Goal: Task Accomplishment & Management: Use online tool/utility

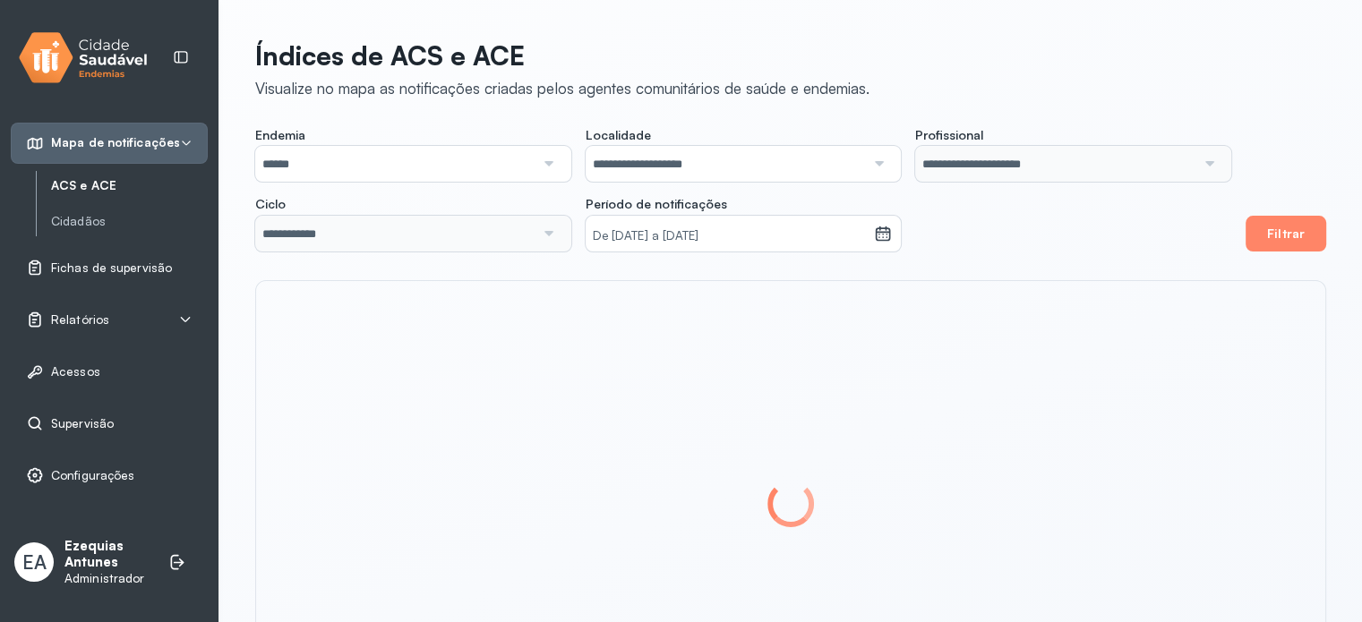
click at [93, 420] on span "Supervisão" at bounding box center [82, 423] width 63 height 15
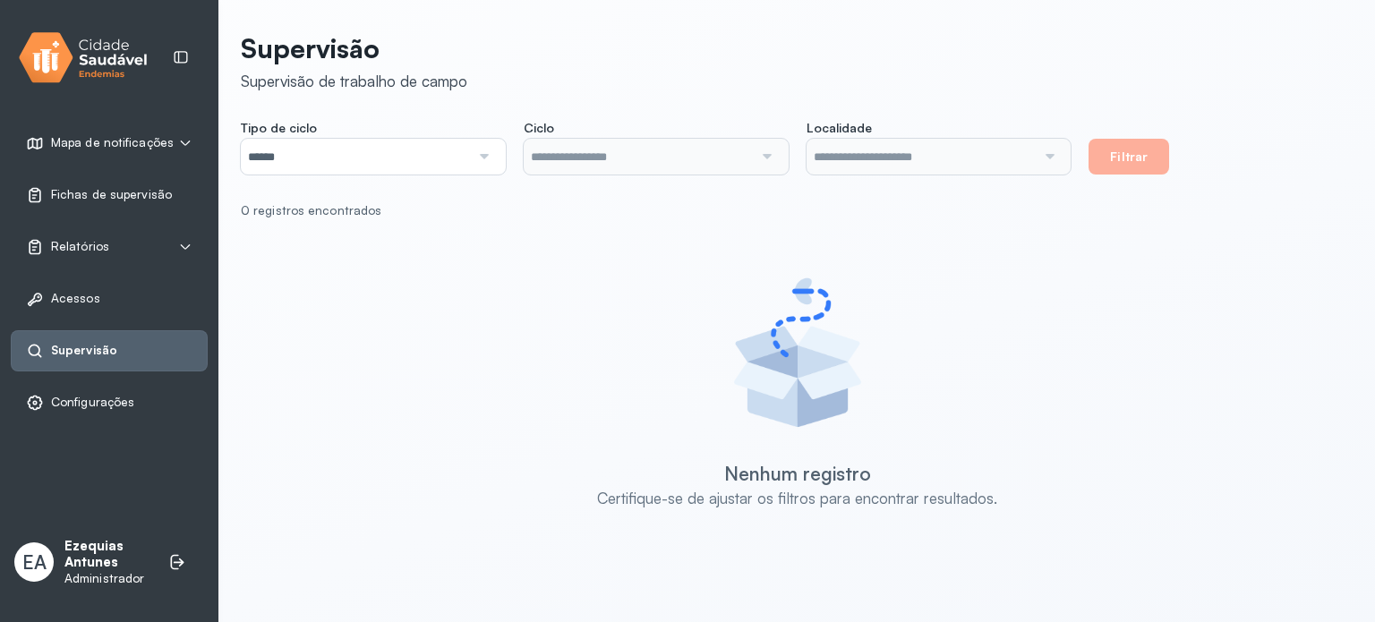
type input "**********"
click at [1135, 158] on button "Filtrar" at bounding box center [1129, 157] width 81 height 36
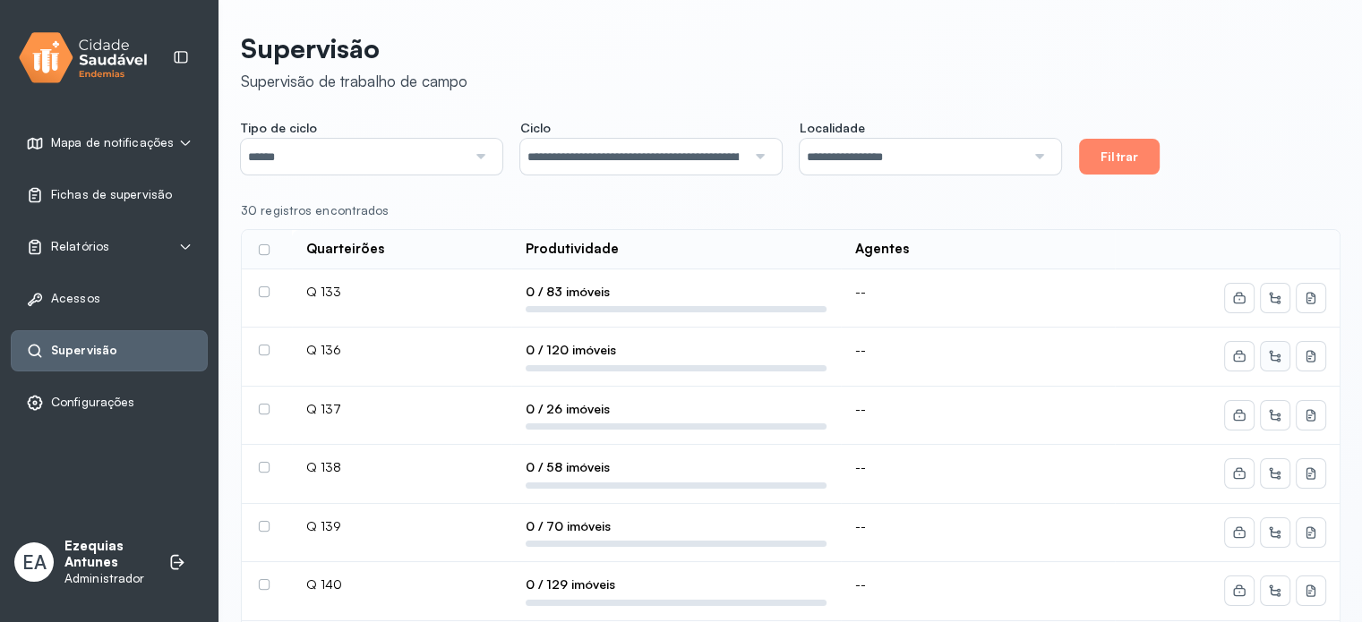
click at [1274, 355] on icon at bounding box center [1274, 355] width 7 height 3
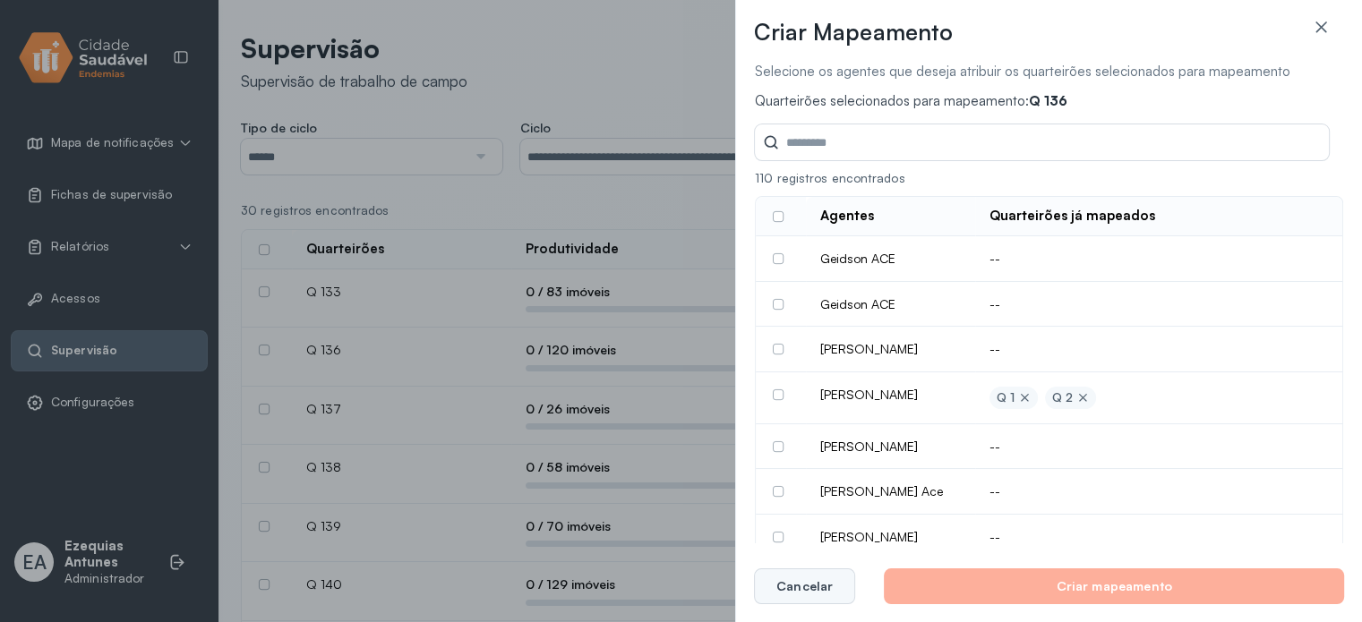
click at [814, 602] on button "Cancelar" at bounding box center [804, 587] width 101 height 36
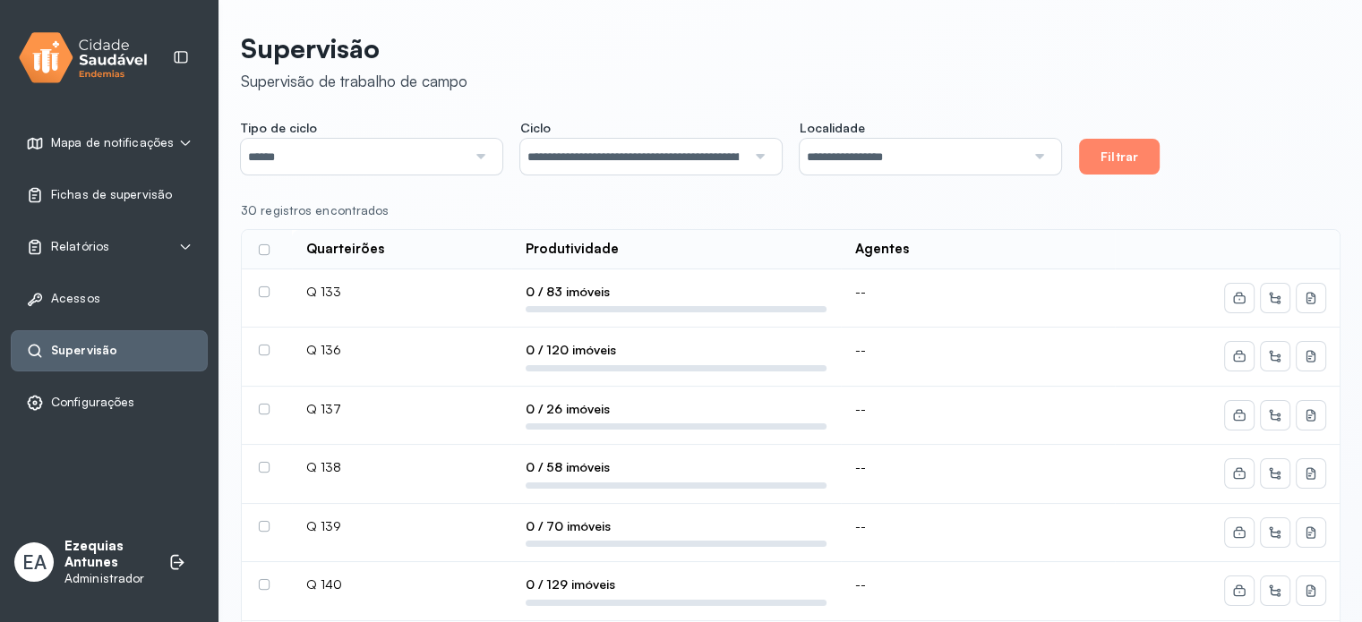
click at [259, 292] on label at bounding box center [264, 292] width 11 height 11
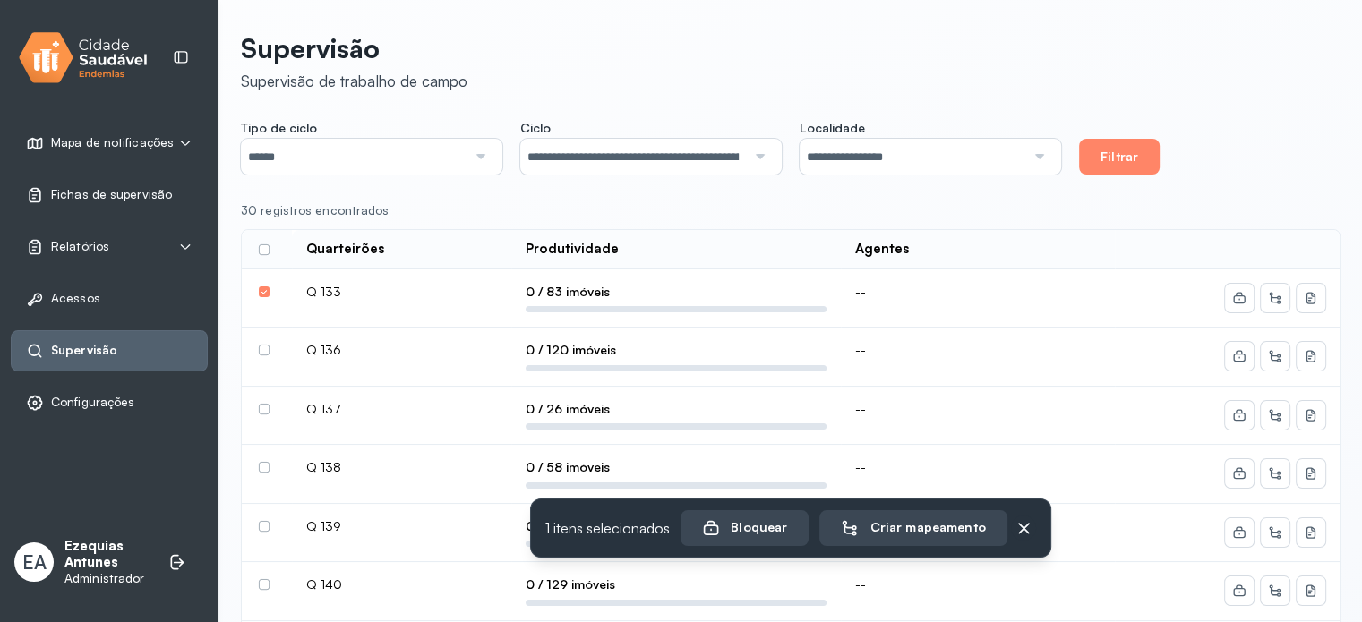
click at [261, 345] on label at bounding box center [264, 350] width 11 height 11
click at [266, 418] on td at bounding box center [267, 416] width 50 height 59
click at [265, 407] on label at bounding box center [264, 409] width 11 height 11
click at [264, 467] on label at bounding box center [264, 467] width 11 height 11
click at [263, 508] on td at bounding box center [267, 533] width 50 height 59
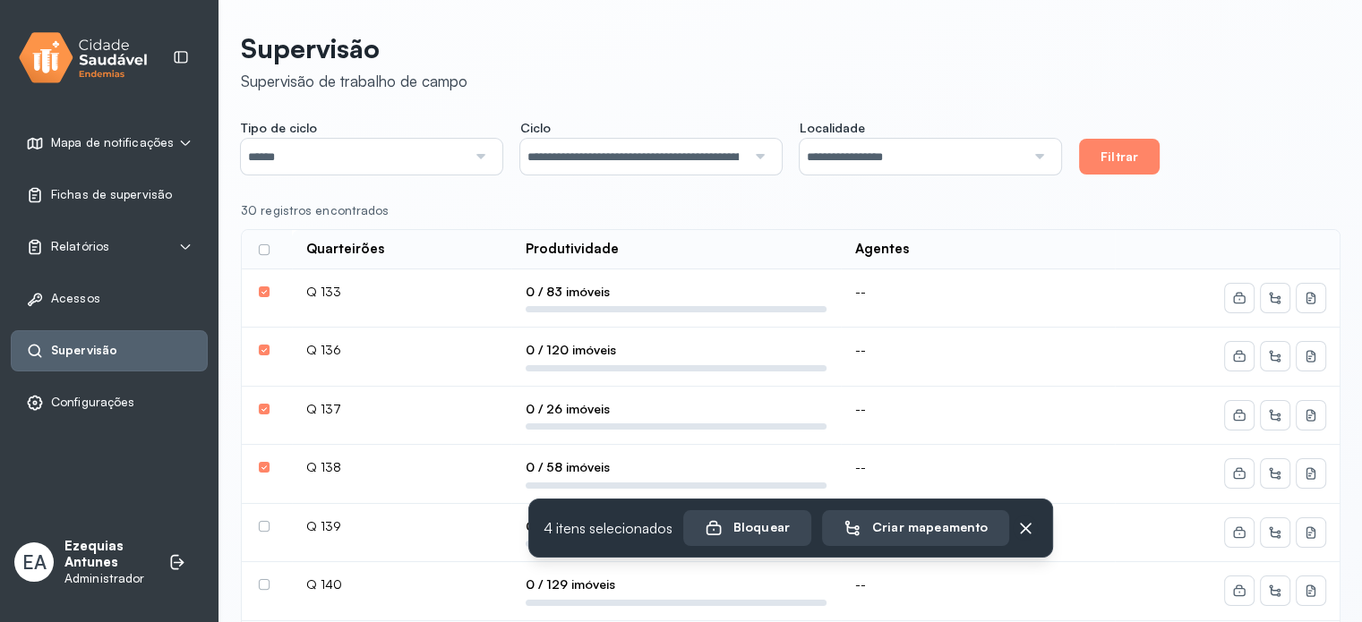
click at [261, 522] on label at bounding box center [264, 526] width 11 height 11
click at [883, 516] on button "Criar mapeamento" at bounding box center [915, 528] width 187 height 36
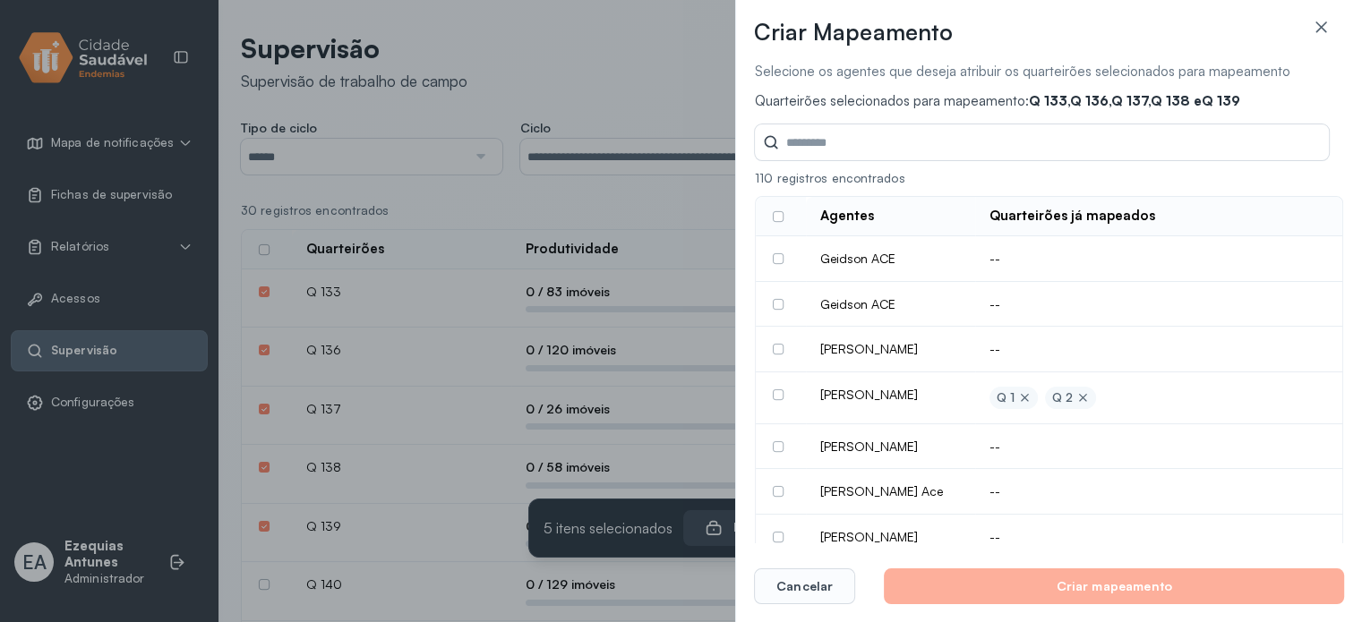
click at [783, 452] on div at bounding box center [781, 446] width 16 height 11
click at [775, 452] on label at bounding box center [778, 446] width 11 height 11
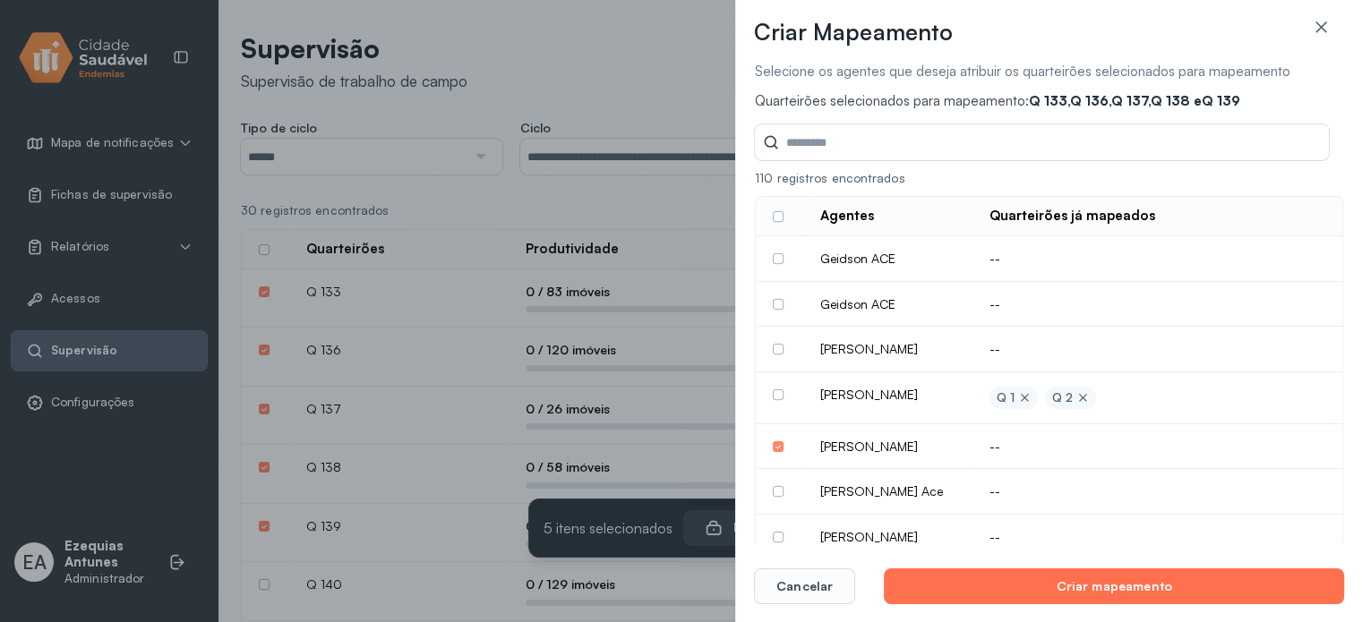
click at [999, 572] on button "Criar mapeamento" at bounding box center [1114, 587] width 460 height 36
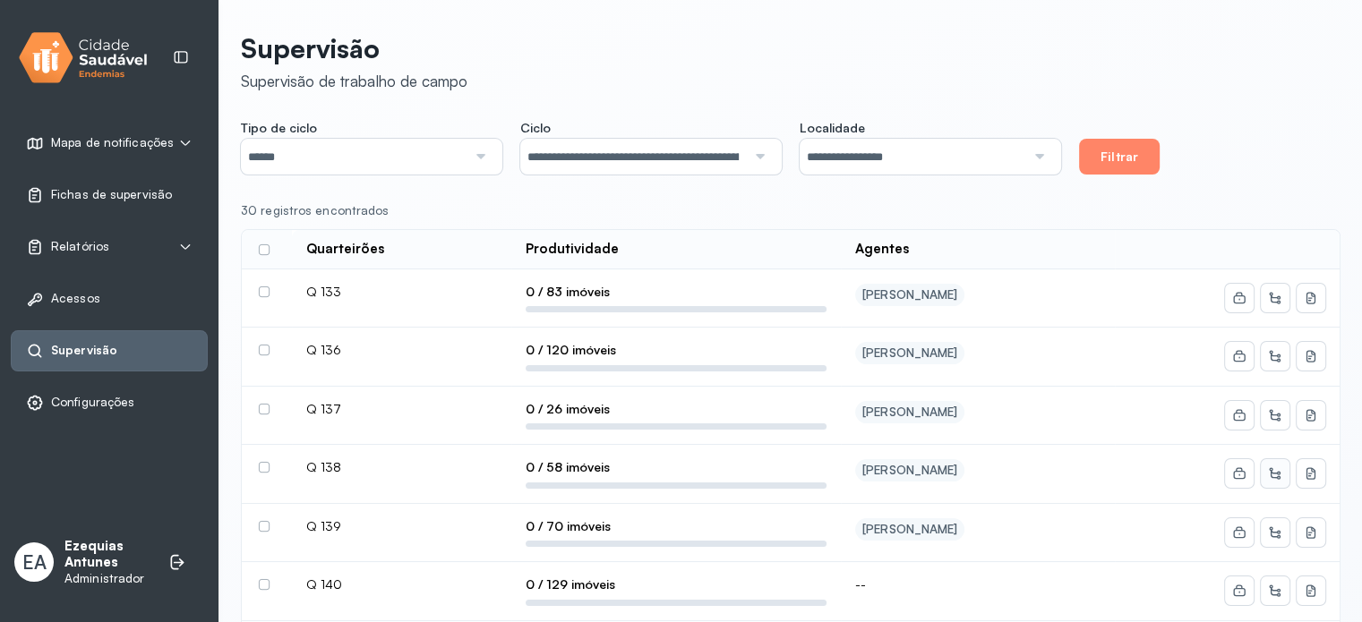
click at [1272, 473] on icon at bounding box center [1275, 474] width 14 height 14
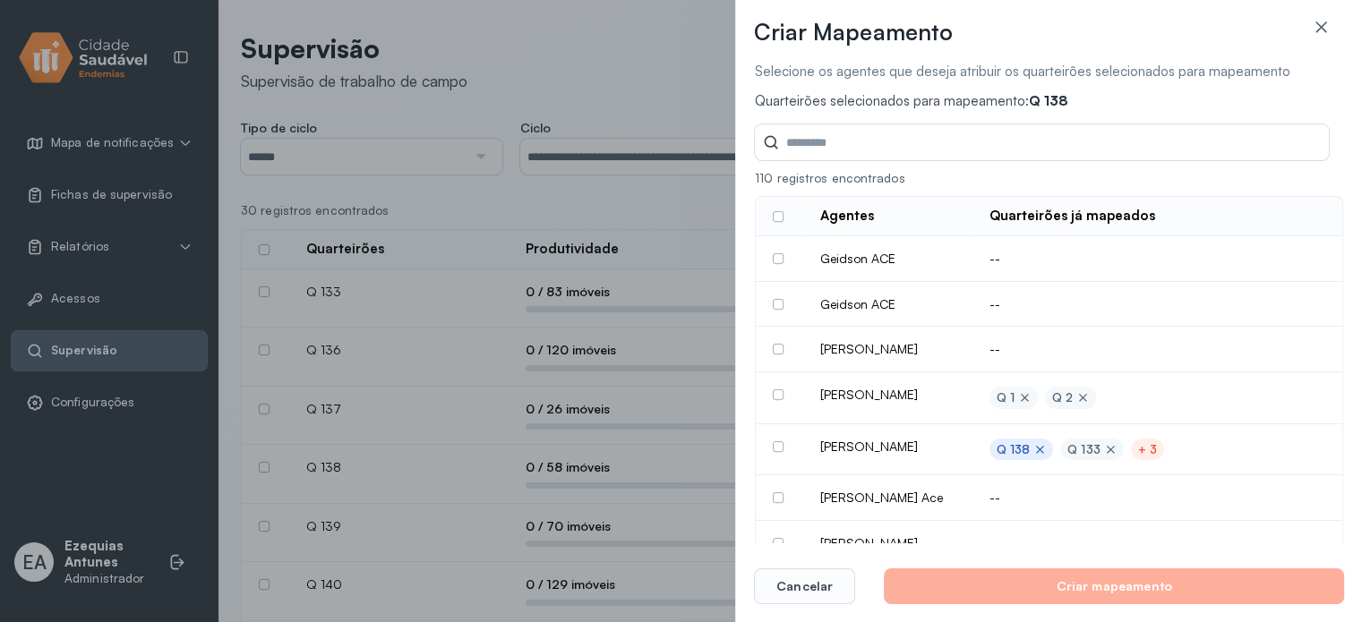
click at [1138, 458] on div "+ 3" at bounding box center [1147, 449] width 19 height 15
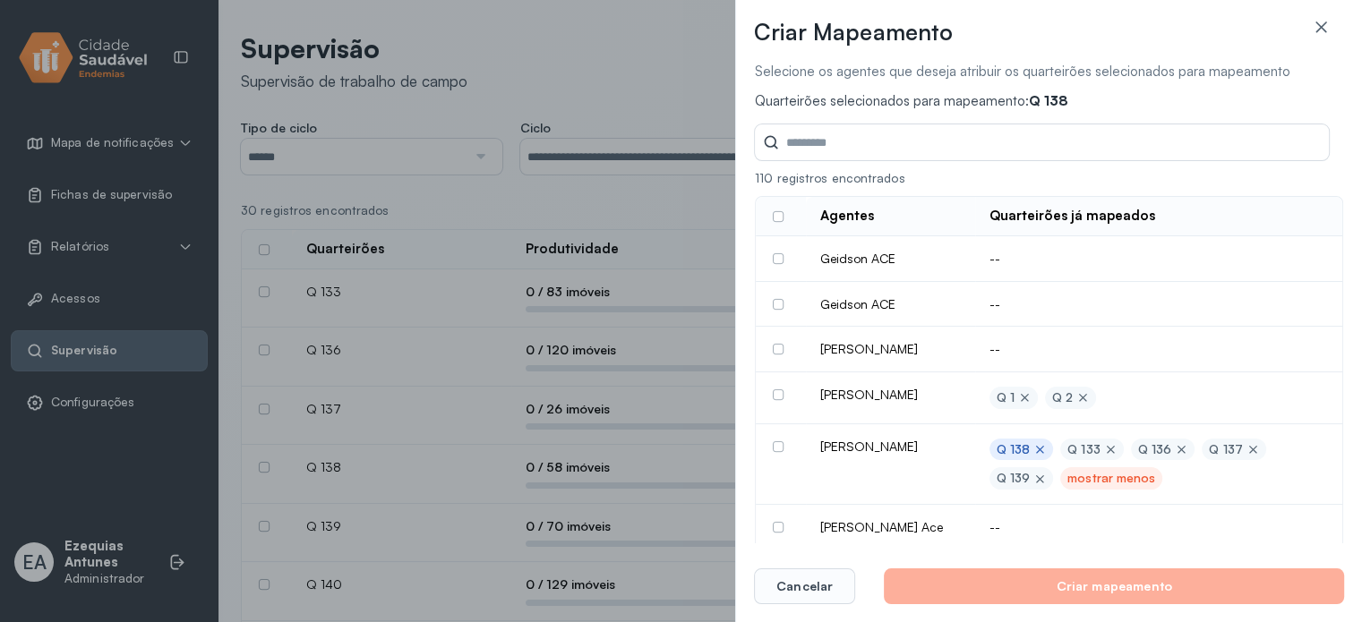
click at [1034, 456] on icon at bounding box center [1039, 449] width 13 height 13
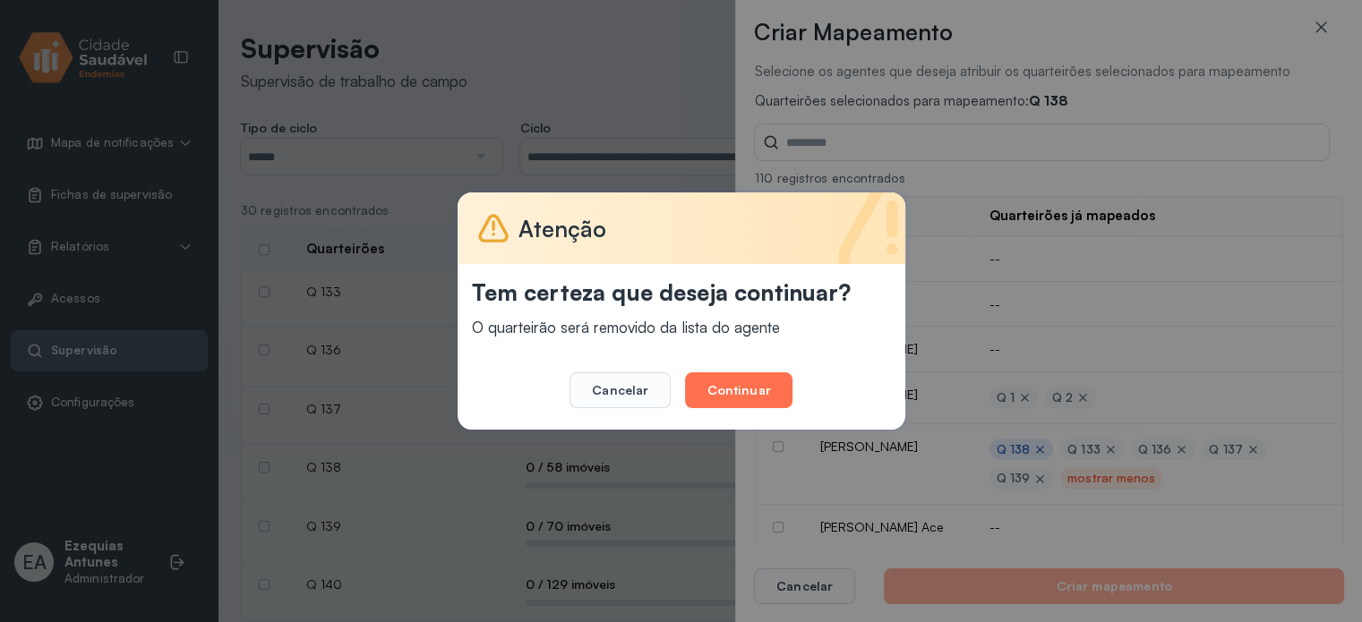
click at [774, 388] on button "Continuar" at bounding box center [738, 390] width 107 height 36
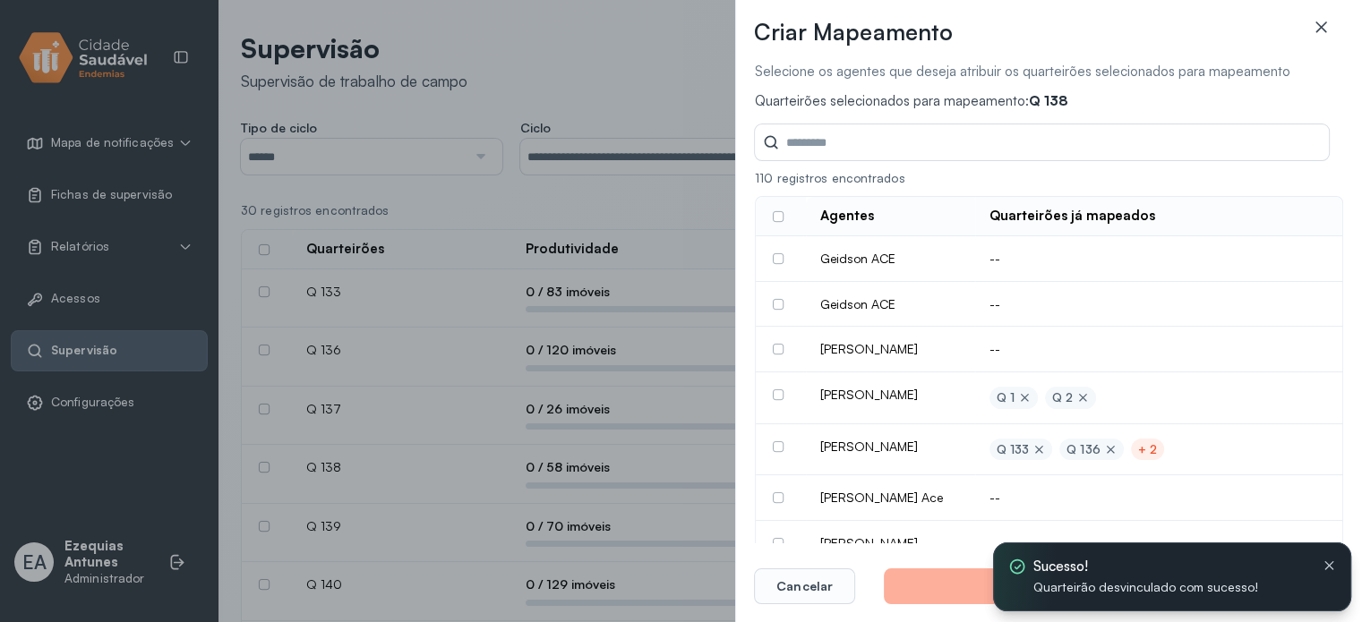
click at [1321, 30] on icon at bounding box center [1321, 27] width 18 height 18
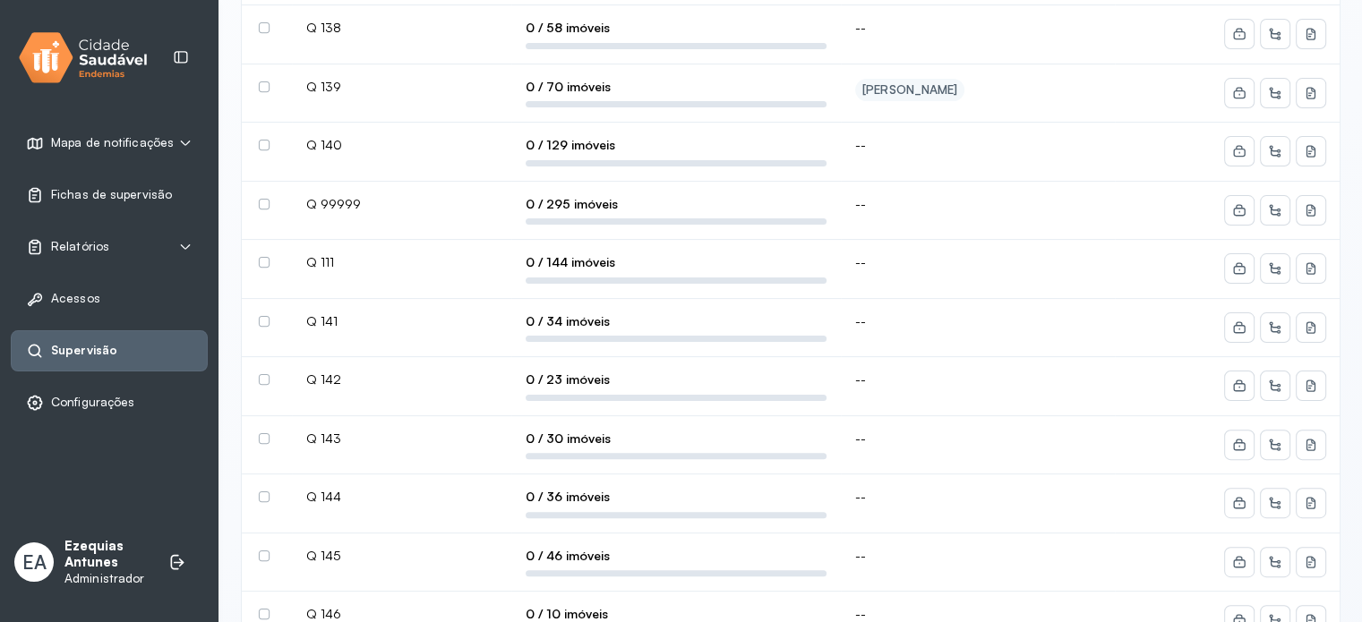
scroll to position [179, 0]
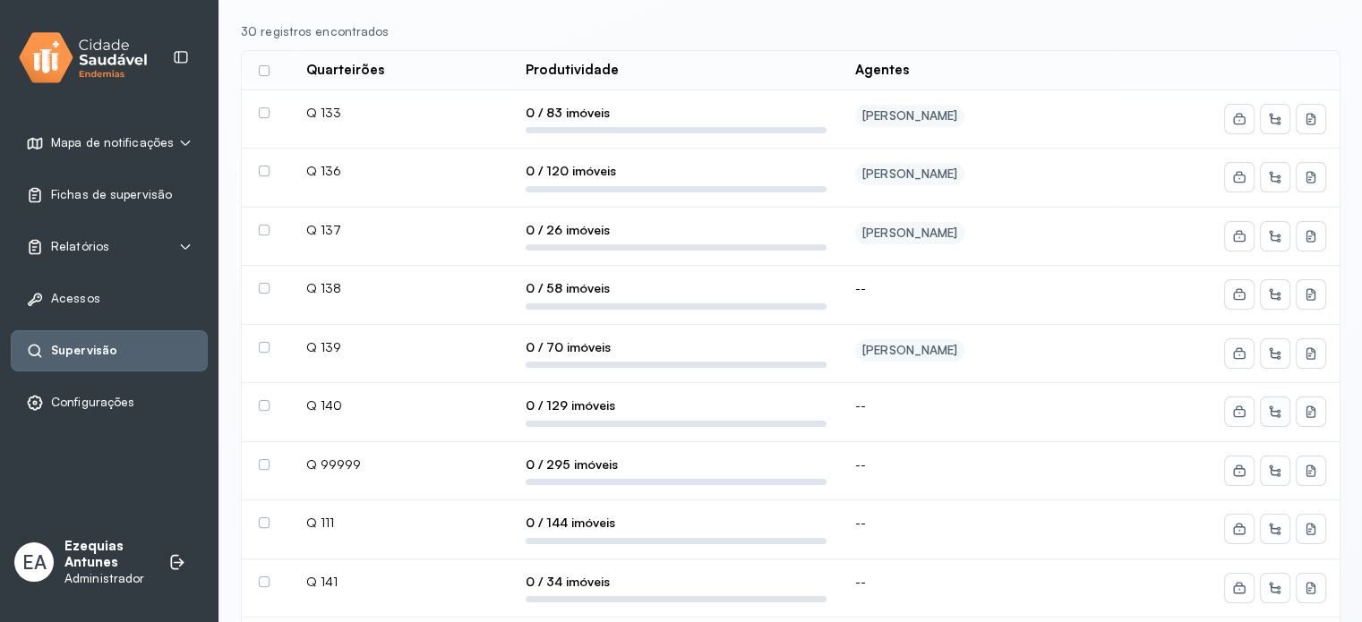
click at [1281, 409] on icon at bounding box center [1275, 412] width 14 height 14
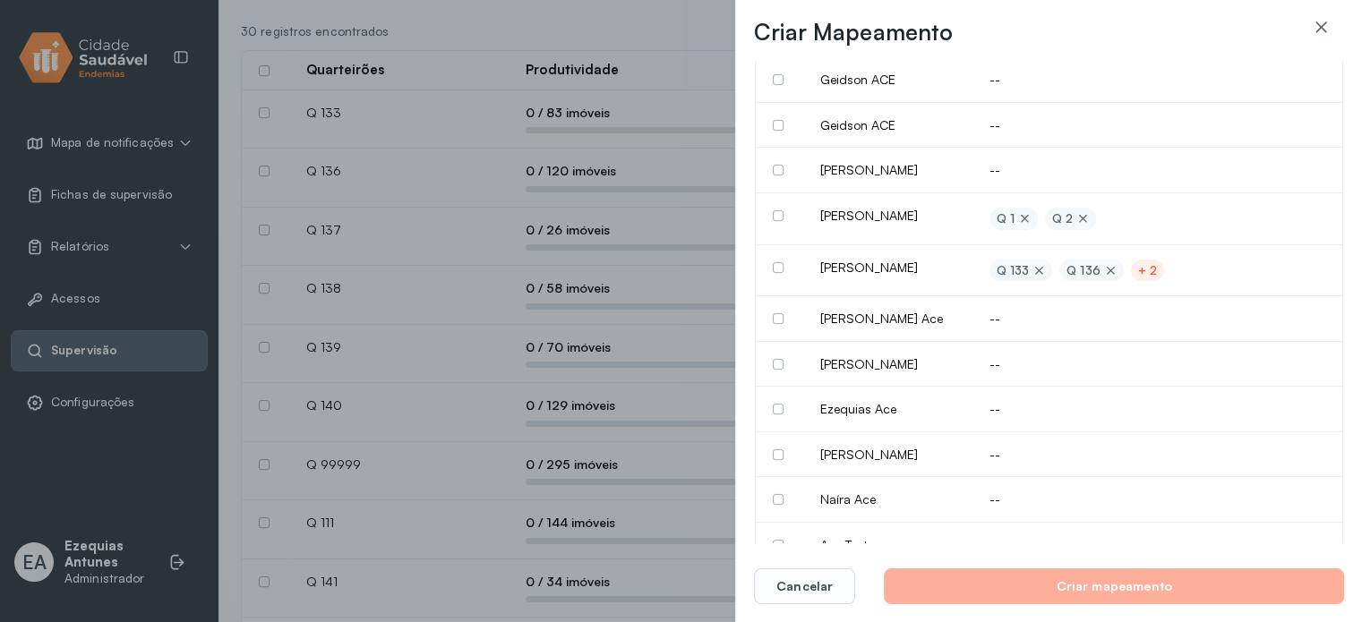
click at [773, 370] on label at bounding box center [778, 364] width 11 height 11
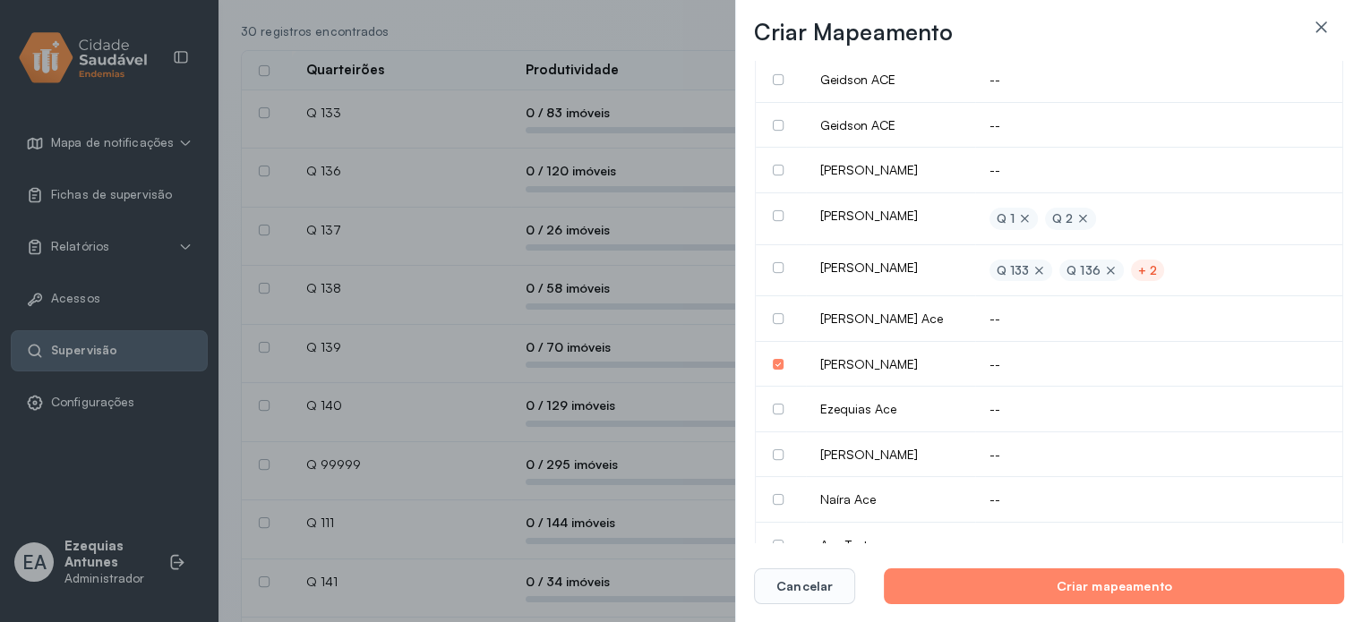
click at [773, 370] on label at bounding box center [778, 364] width 11 height 11
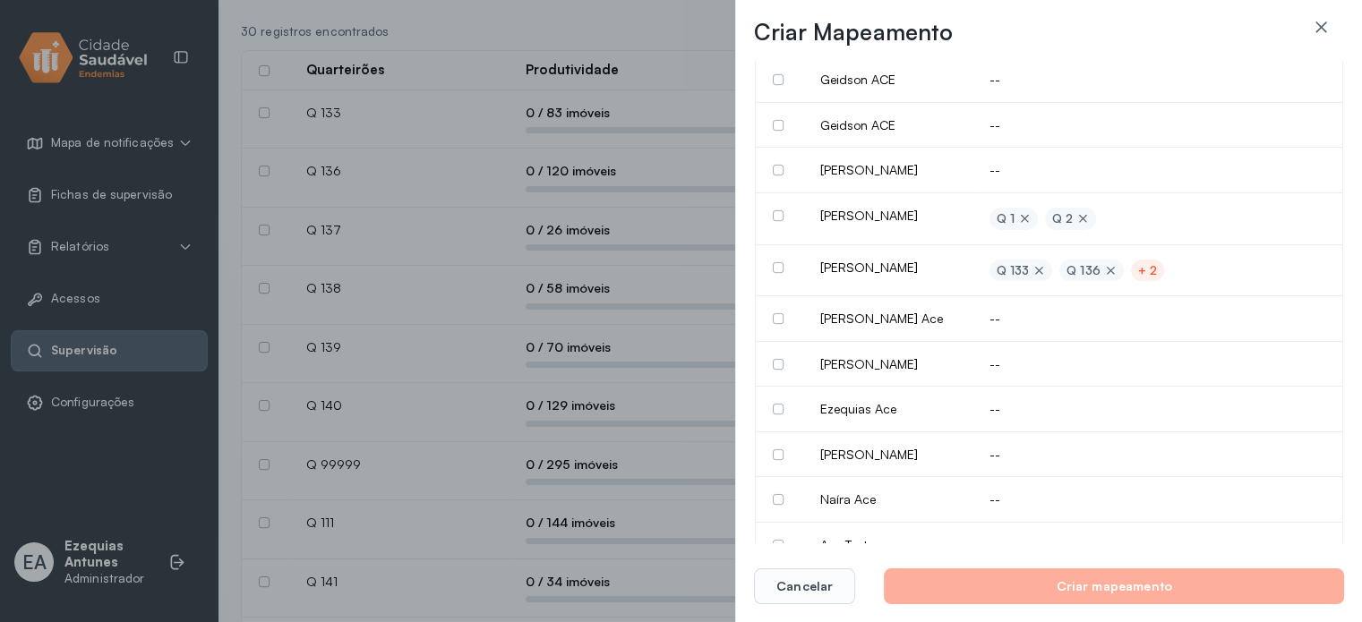
click at [778, 460] on label at bounding box center [778, 455] width 11 height 11
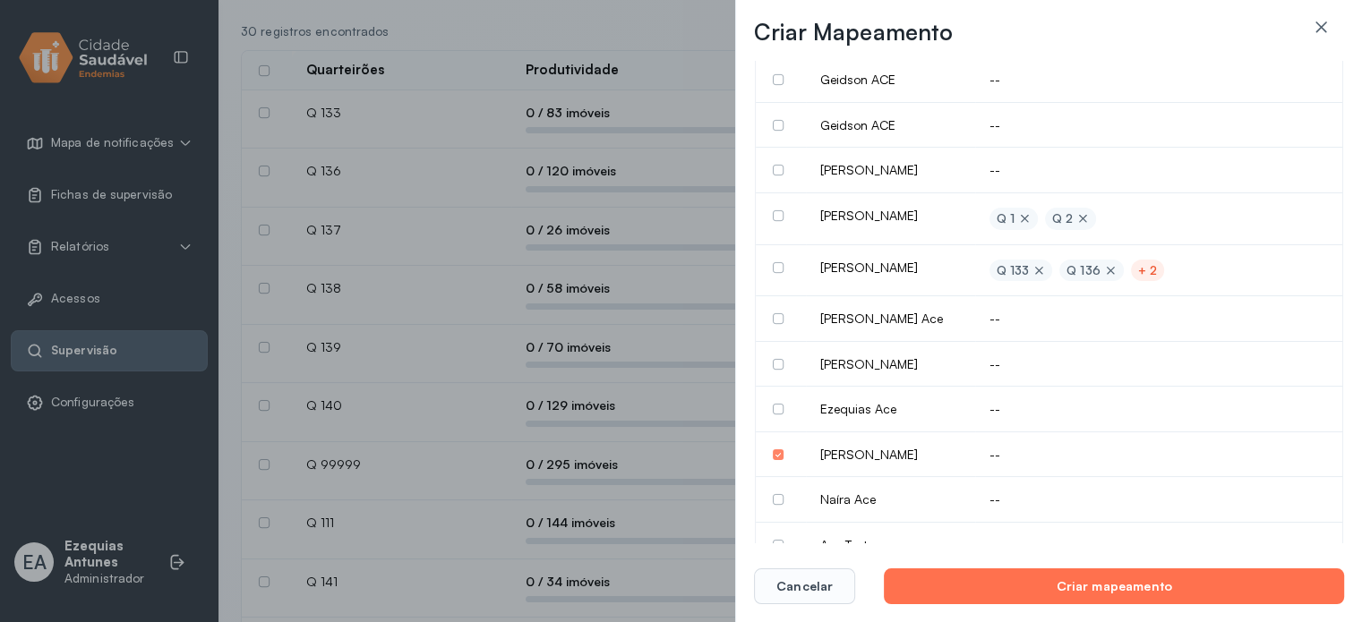
click at [989, 590] on button "Criar mapeamento" at bounding box center [1114, 587] width 460 height 36
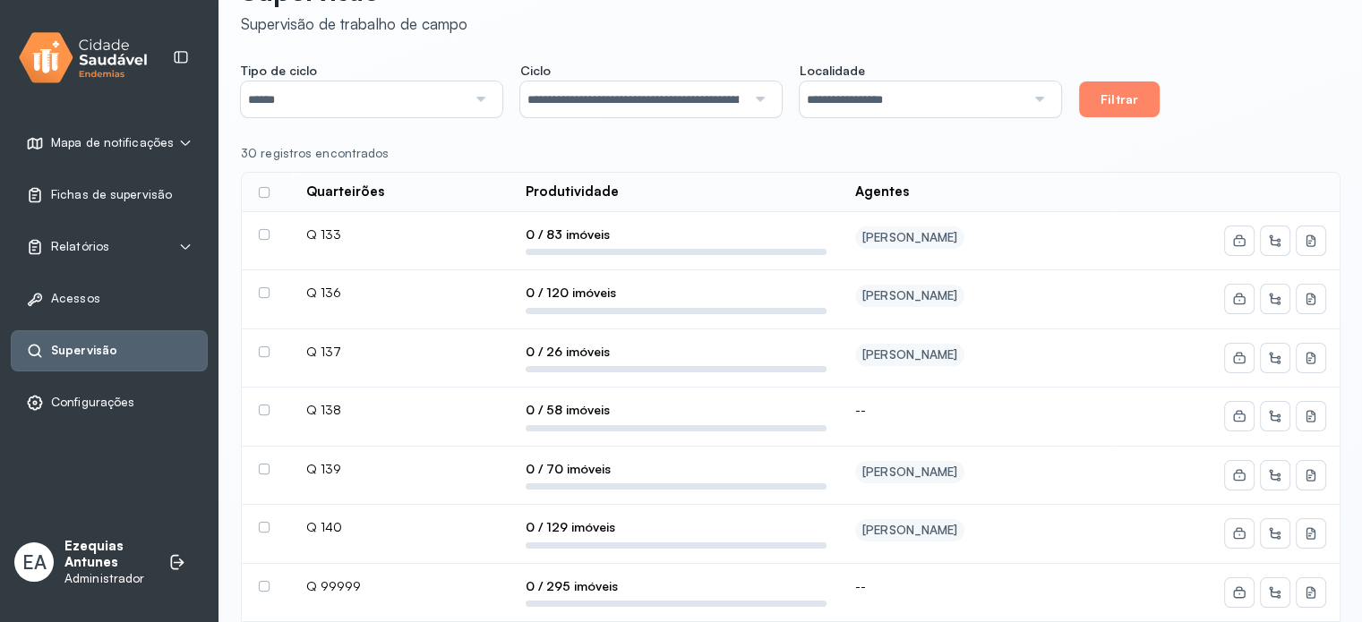
scroll to position [90, 0]
